Goal: Find specific page/section: Find specific page/section

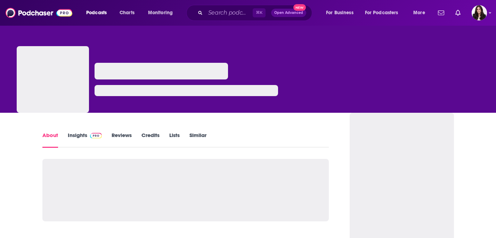
click at [84, 134] on link "Insights" at bounding box center [85, 140] width 34 height 16
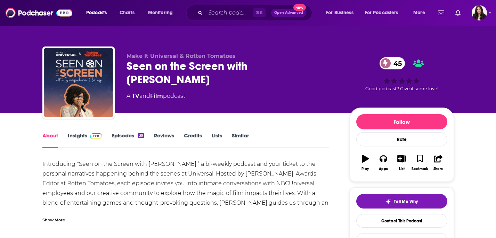
click at [88, 134] on span at bounding box center [94, 135] width 15 height 7
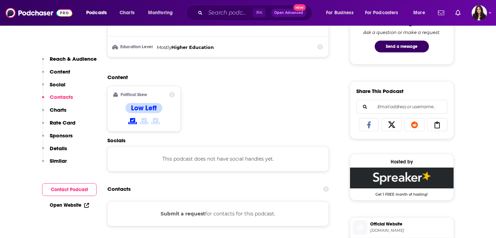
scroll to position [374, 0]
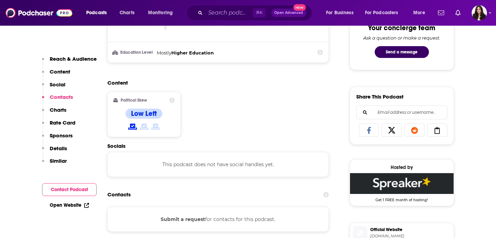
click at [213, 171] on div "This podcast does not have social handles yet." at bounding box center [218, 164] width 222 height 25
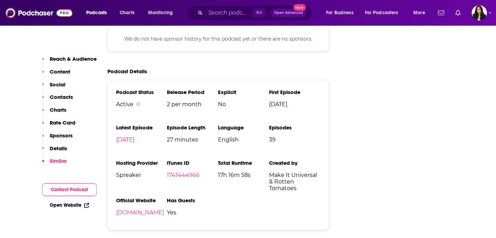
scroll to position [727, 0]
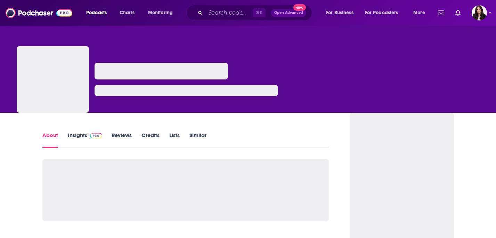
click at [87, 137] on span at bounding box center [94, 135] width 15 height 7
